Goal: Transaction & Acquisition: Purchase product/service

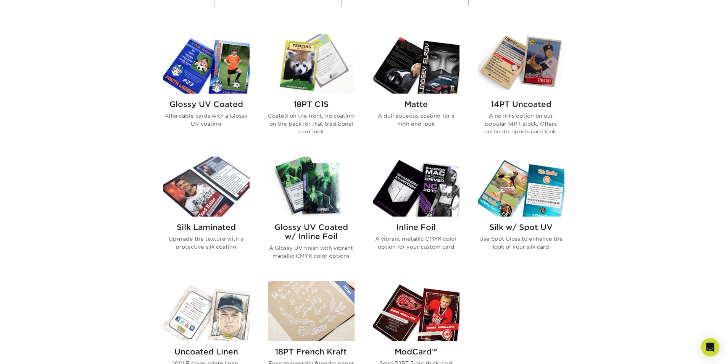
scroll to position [343, 0]
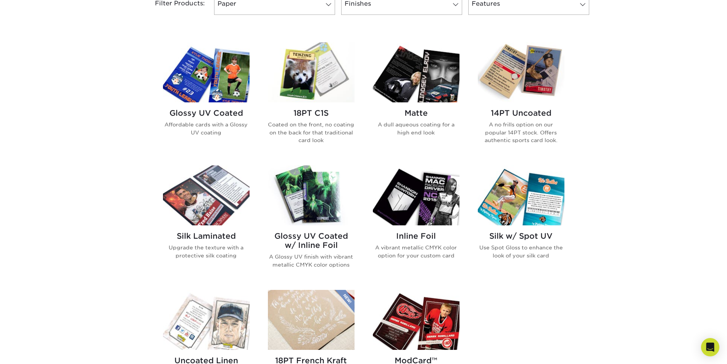
click at [211, 116] on h2 "Glossy UV Coated" at bounding box center [206, 112] width 87 height 9
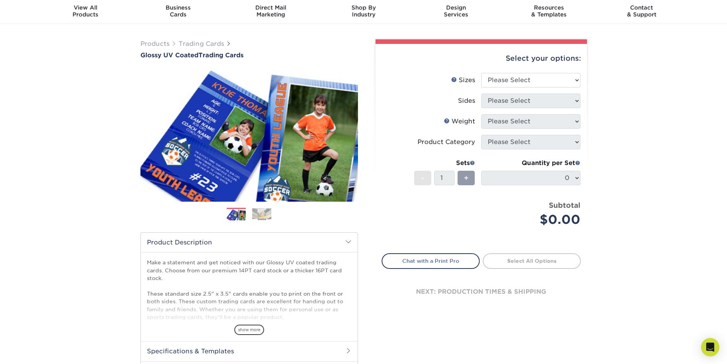
scroll to position [38, 0]
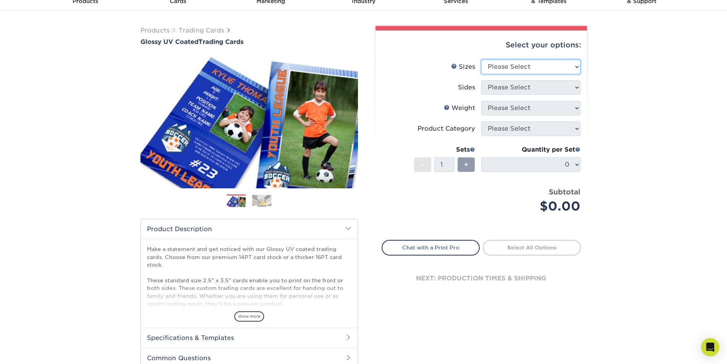
click at [502, 62] on select "Please Select 2.5" x 3.5"" at bounding box center [530, 67] width 99 height 14
select select "2.50x3.50"
click at [481, 60] on select "Please Select 2.5" x 3.5"" at bounding box center [530, 67] width 99 height 14
click at [500, 87] on select "Please Select Print Both Sides Print Front Only" at bounding box center [530, 87] width 99 height 14
select select "13abbda7-1d64-4f25-8bb2-c179b224825d"
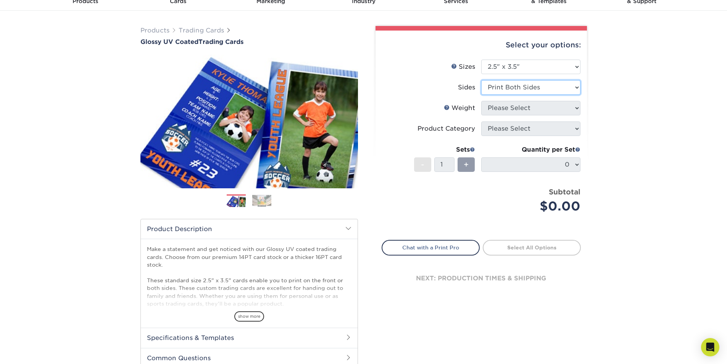
click at [481, 80] on select "Please Select Print Both Sides Print Front Only" at bounding box center [530, 87] width 99 height 14
click at [502, 107] on select "Please Select 16PT 14PT 18PT C1S" at bounding box center [530, 108] width 99 height 14
click at [481, 101] on select "Please Select 16PT 14PT 18PT C1S" at bounding box center [530, 108] width 99 height 14
click at [515, 112] on select "Please Select 16PT 14PT 18PT C1S" at bounding box center [530, 108] width 99 height 14
select select "16PT"
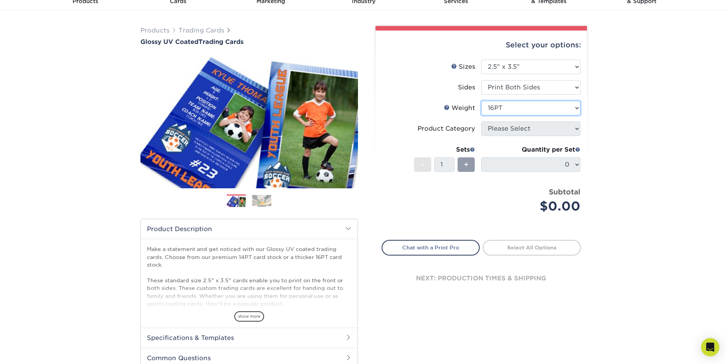
click at [481, 101] on select "Please Select 16PT 14PT 18PT C1S" at bounding box center [530, 108] width 99 height 14
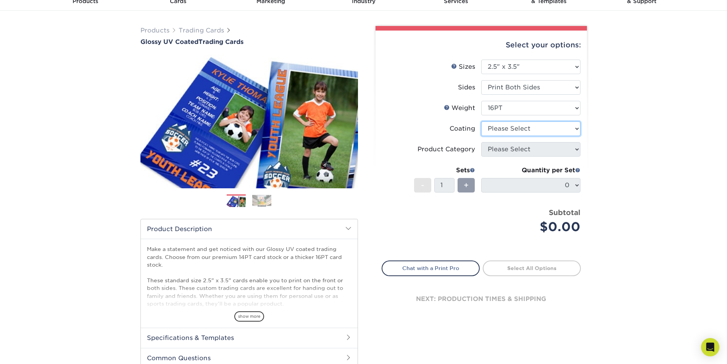
click at [508, 128] on select at bounding box center [530, 128] width 99 height 14
select select "ae367451-b2b8-45df-a344-0f05b6a12993"
click at [481, 121] on select at bounding box center [530, 128] width 99 height 14
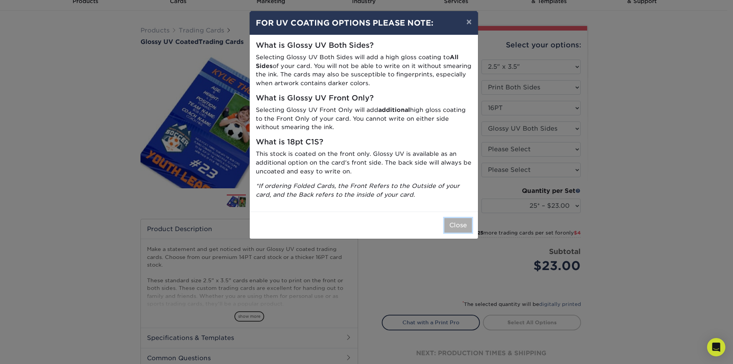
click at [455, 224] on button "Close" at bounding box center [457, 225] width 27 height 14
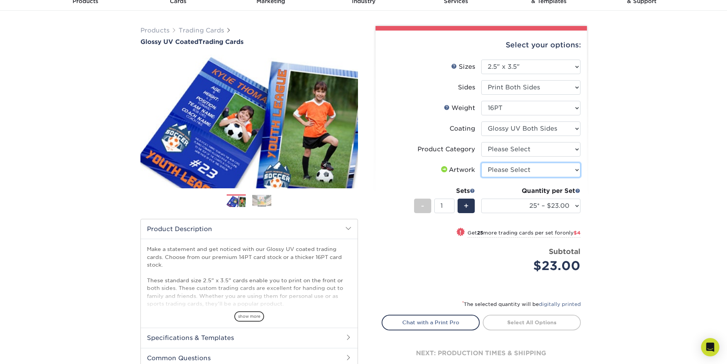
click at [511, 170] on select "Please Select I will upload files I need a design - $100" at bounding box center [530, 170] width 99 height 14
click at [481, 163] on select "Please Select I will upload files I need a design - $100" at bounding box center [530, 170] width 99 height 14
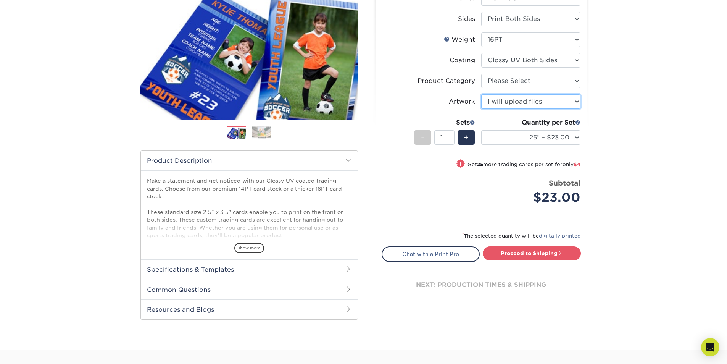
scroll to position [114, 0]
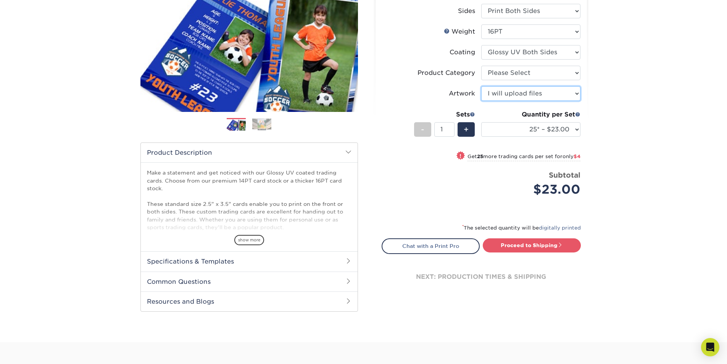
click at [539, 95] on select "Please Select I will upload files I need a design - $100" at bounding box center [530, 93] width 99 height 14
select select "design"
click at [481, 86] on select "Please Select I will upload files I need a design - $100" at bounding box center [530, 93] width 99 height 14
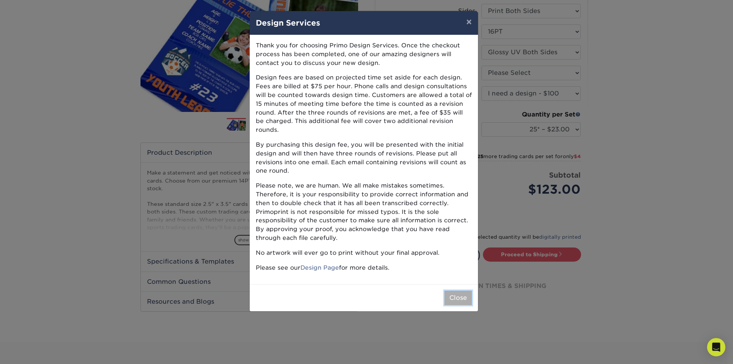
click at [465, 294] on button "Close" at bounding box center [457, 297] width 27 height 14
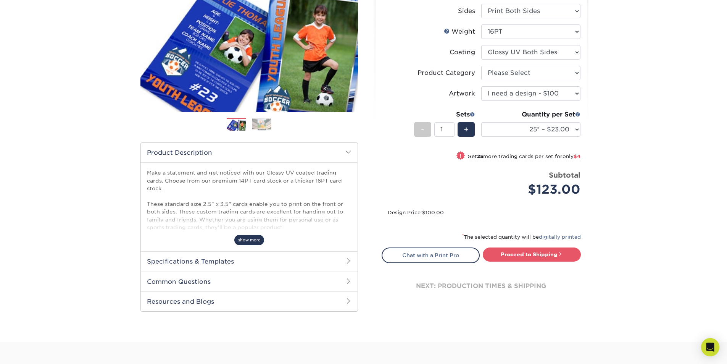
click at [254, 238] on span "show more" at bounding box center [249, 240] width 30 height 10
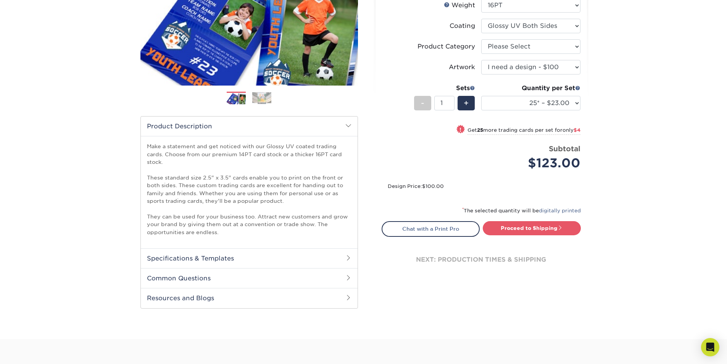
scroll to position [153, 0]
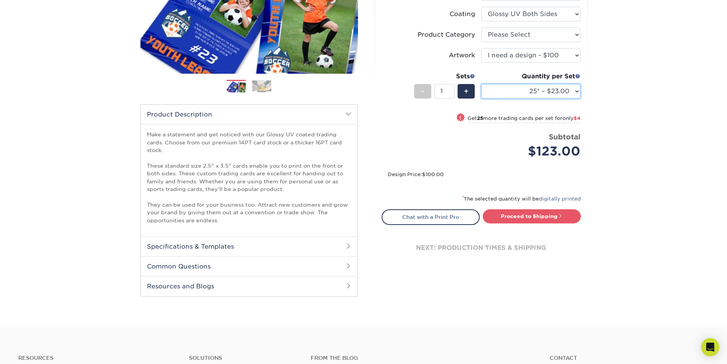
click at [543, 95] on select "25* – $23.00 50* – $27.00 75* – $33.00 100* – $37.00 250* – $47.00 500 – $58.00…" at bounding box center [530, 91] width 99 height 14
click at [544, 89] on select "25* – $23.00 50* – $27.00 75* – $33.00 100* – $37.00 250* – $47.00 500 – $58.00…" at bounding box center [530, 91] width 99 height 14
click at [544, 92] on select "25* – $23.00 50* – $27.00 75* – $33.00 100* – $37.00 250* – $47.00 500 – $58.00…" at bounding box center [530, 91] width 99 height 14
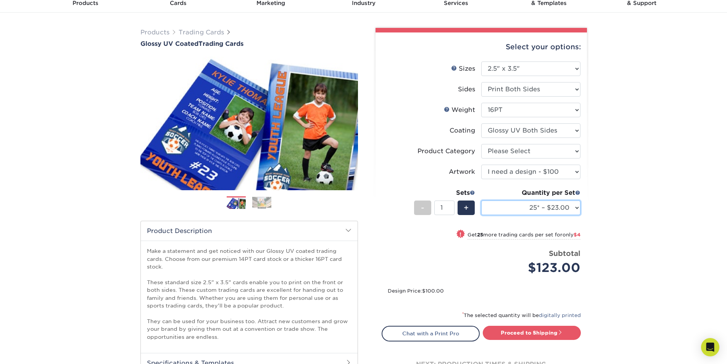
scroll to position [0, 0]
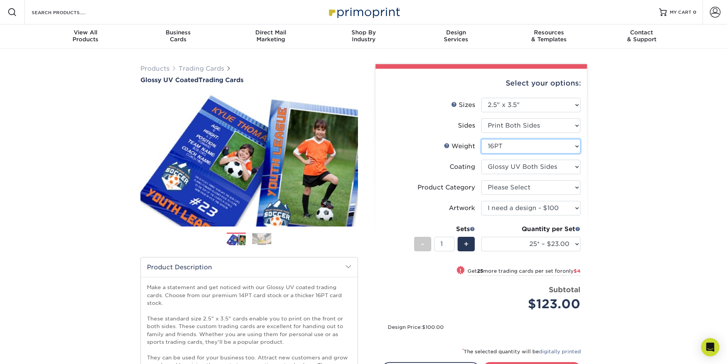
click at [540, 147] on select "Please Select 16PT 14PT 18PT C1S" at bounding box center [530, 146] width 99 height 14
click at [533, 101] on select "Please Select 2.5" x 3.5"" at bounding box center [530, 105] width 99 height 14
click at [527, 121] on select "Please Select Print Both Sides Print Front Only" at bounding box center [530, 125] width 99 height 14
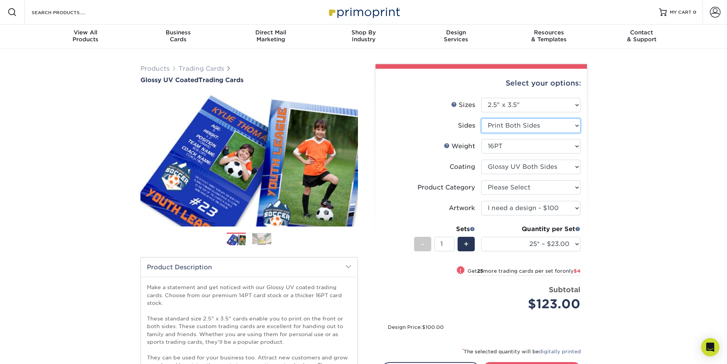
click at [527, 121] on select "Please Select Print Both Sides Print Front Only" at bounding box center [530, 125] width 99 height 14
